Goal: Information Seeking & Learning: Learn about a topic

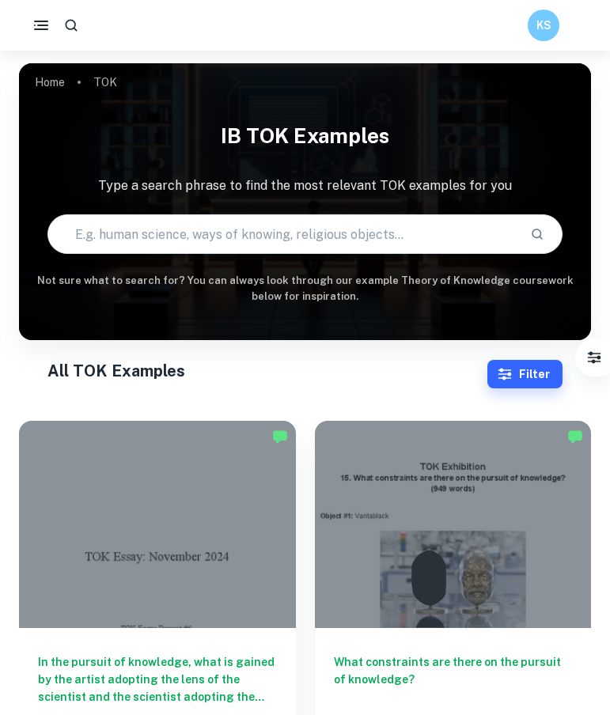
click at [214, 245] on input "text" at bounding box center [282, 234] width 469 height 44
paste input "Does our responsibility to acquire knowledge vary according to the area of know…"
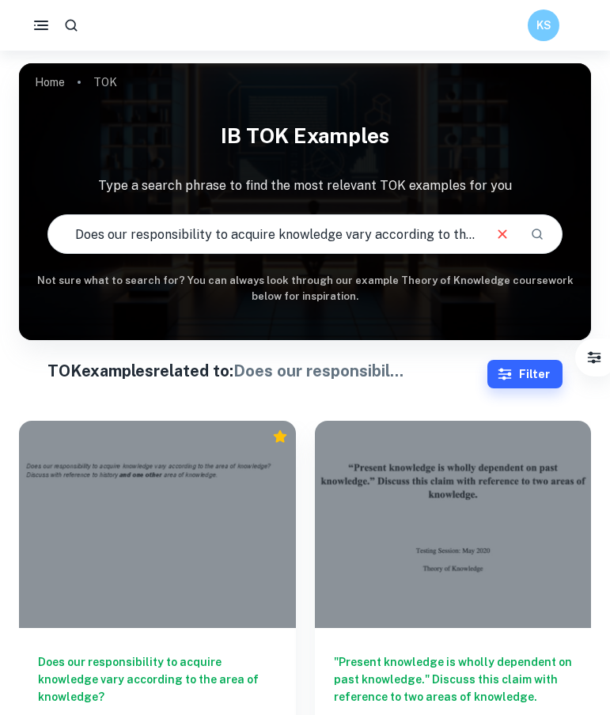
click at [345, 224] on input "Does our responsibility to acquire knowledge vary according to the area of know…" at bounding box center [264, 234] width 433 height 44
drag, startPoint x: 399, startPoint y: 236, endPoint x: 71, endPoint y: 233, distance: 328.3
click at [71, 233] on input "Does our responsibility to acquire knowledge vary according to the area of know…" at bounding box center [264, 234] width 433 height 44
type input "ding to the area of knowledge?"
drag, startPoint x: 286, startPoint y: 233, endPoint x: -26, endPoint y: 233, distance: 312.4
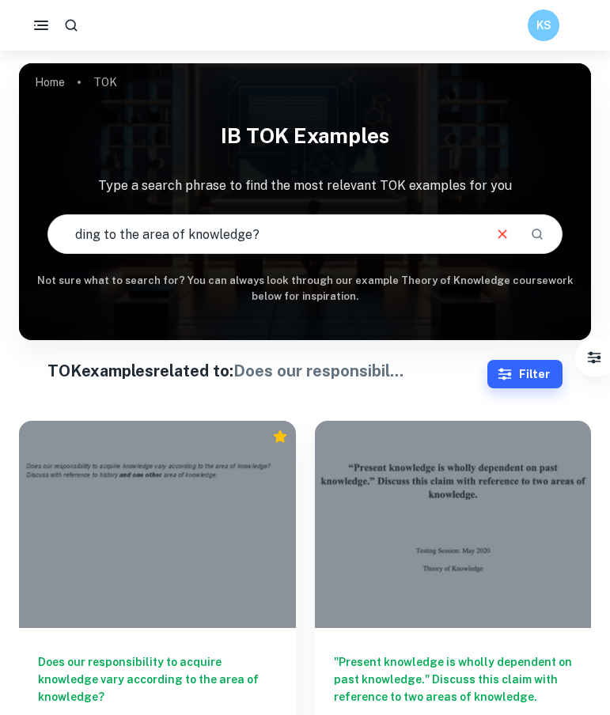
click at [0, 233] on html "We value your privacy We use cookies to enhance your browsing experience, serve…" at bounding box center [305, 357] width 610 height 715
type input "ding to the area of knowledge?"
type input "responsibility"
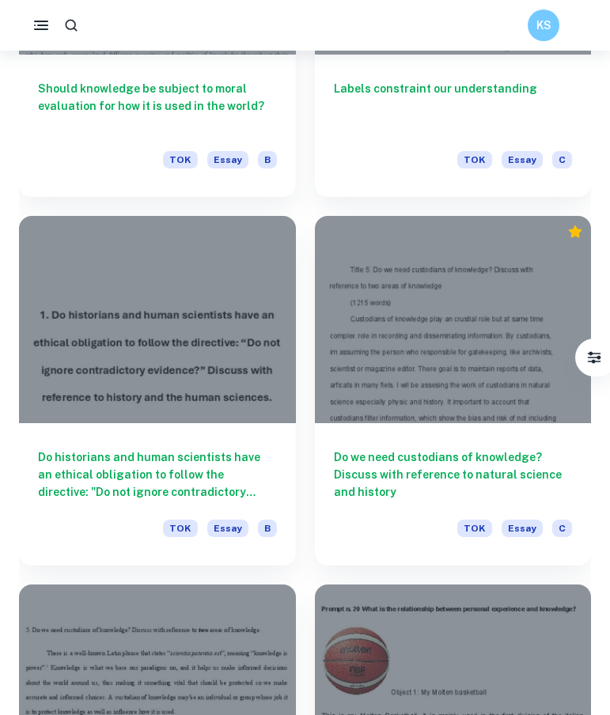
scroll to position [2424, 0]
